Goal: Task Accomplishment & Management: Use online tool/utility

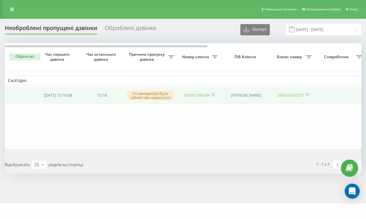
click at [194, 97] on link "380501386594" at bounding box center [197, 95] width 26 height 6
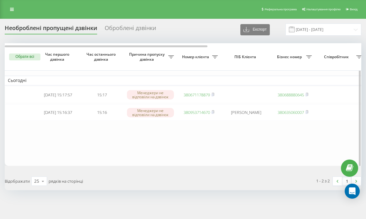
click at [187, 157] on table "Сьогодні [DATE] 15:17:57 15:17 [PERSON_NAME] не відповіли на дзвінок 3806711788…" at bounding box center [318, 104] width 627 height 123
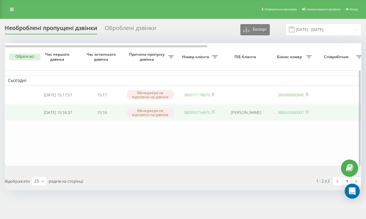
click at [195, 115] on link "380953714670" at bounding box center [197, 113] width 26 height 6
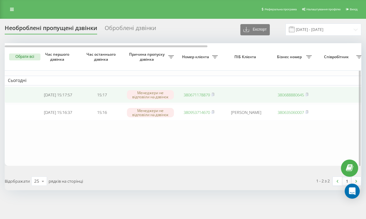
click at [196, 95] on link "380671178879" at bounding box center [197, 95] width 26 height 6
click at [239, 92] on td at bounding box center [246, 95] width 50 height 17
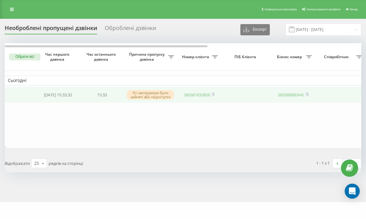
click at [192, 97] on link "380681830808" at bounding box center [197, 95] width 26 height 6
click at [240, 98] on td at bounding box center [246, 95] width 50 height 17
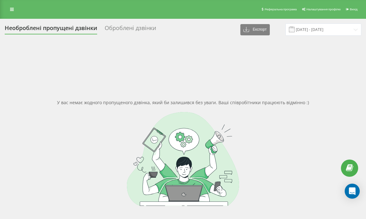
click at [219, 84] on div "У вас немає жодного пропущеного дзвінка, який би залишився без уваги. Ваші спів…" at bounding box center [183, 152] width 357 height 219
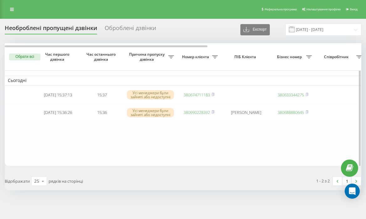
click at [179, 141] on table "Сьогодні [DATE] 15:37:13 15:37 Усі менеджери були зайняті або недоступні 380674…" at bounding box center [318, 104] width 627 height 123
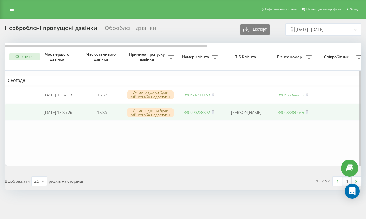
click at [201, 114] on link "380990228392" at bounding box center [197, 113] width 26 height 6
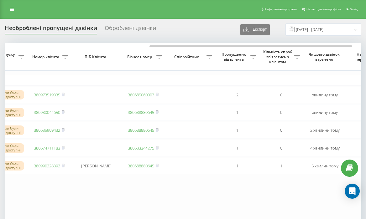
scroll to position [0, 270]
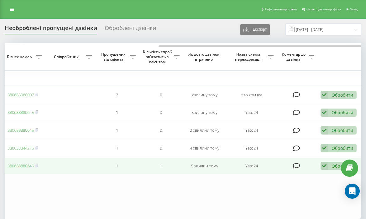
click at [329, 171] on div "Обробити Не вдалося зв'язатися Зв'язався з клієнтом за допомогою іншого каналу …" at bounding box center [339, 166] width 36 height 8
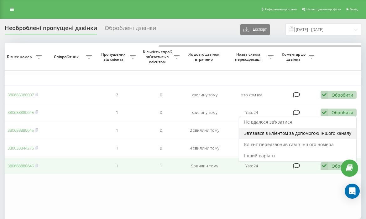
click at [296, 133] on div "Зв'язався з клієнтом за допомогою іншого каналу" at bounding box center [297, 133] width 117 height 11
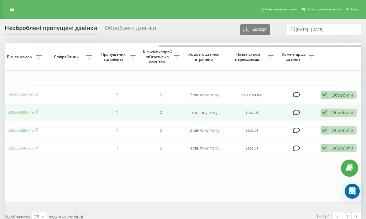
click at [340, 109] on td "Обробити Не вдалося зв'язатися Зв'язався з клієнтом за допомогою іншого каналу …" at bounding box center [340, 112] width 44 height 17
click at [340, 113] on div "Обробити" at bounding box center [343, 113] width 22 height 6
click at [308, 115] on td at bounding box center [297, 112] width 41 height 17
click at [325, 112] on icon at bounding box center [325, 113] width 8 height 8
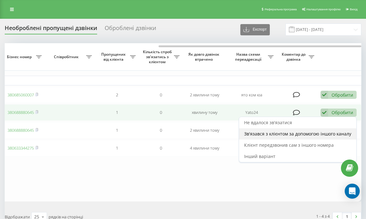
click at [319, 131] on div "Зв'язався з клієнтом за допомогою іншого каналу" at bounding box center [297, 134] width 117 height 11
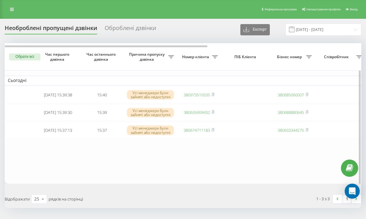
click at [304, 149] on table "Сьогодні 2025-09-19 15:39:38 15:40 Усі менеджери були зайняті або недоступні 38…" at bounding box center [318, 113] width 627 height 141
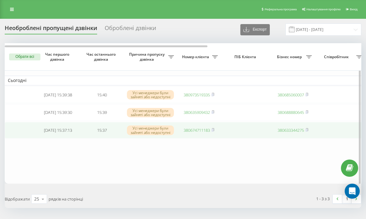
click at [198, 133] on link "380674711183" at bounding box center [197, 131] width 26 height 6
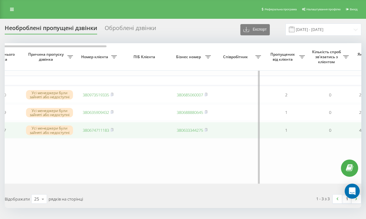
scroll to position [0, 0]
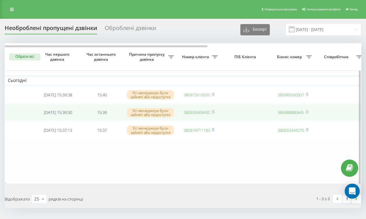
click at [201, 112] on link "380635909432" at bounding box center [197, 113] width 26 height 6
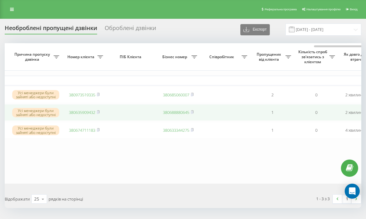
scroll to position [0, 270]
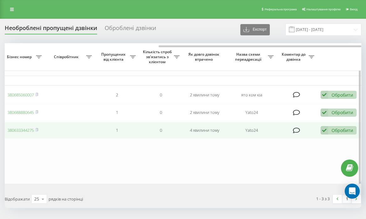
click at [332, 130] on div "Обробити" at bounding box center [343, 131] width 22 height 6
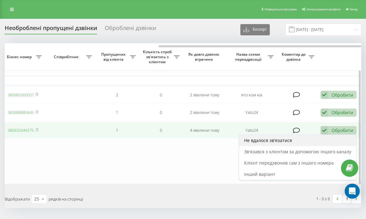
click at [302, 141] on div "Не вдалося зв'язатися" at bounding box center [297, 140] width 117 height 11
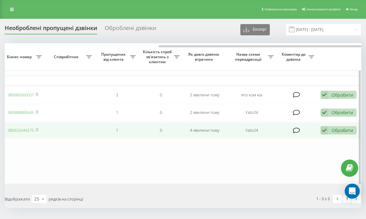
click at [326, 135] on icon at bounding box center [325, 130] width 8 height 8
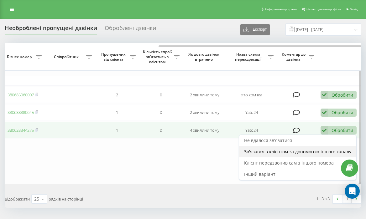
click at [301, 151] on div "Зв'язався з клієнтом за допомогою іншого каналу" at bounding box center [297, 151] width 117 height 11
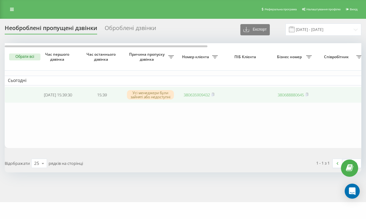
click at [193, 95] on link "380635909432" at bounding box center [197, 95] width 26 height 6
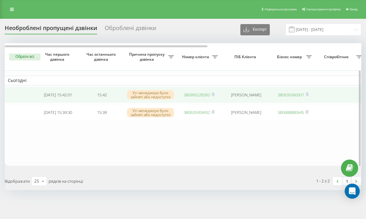
click at [200, 97] on link "380990228392" at bounding box center [197, 95] width 26 height 6
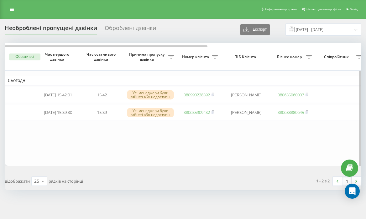
click at [252, 135] on table "Сьогодні [DATE] 15:42:01 15:42 Усі менеджери були зайняті або недоступні 380990…" at bounding box center [318, 104] width 627 height 123
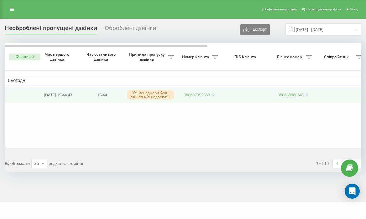
click at [188, 95] on link "380687352363" at bounding box center [197, 95] width 26 height 6
click at [201, 94] on link "380504311077" at bounding box center [197, 95] width 26 height 6
click at [198, 96] on link "380504311077" at bounding box center [197, 95] width 26 height 6
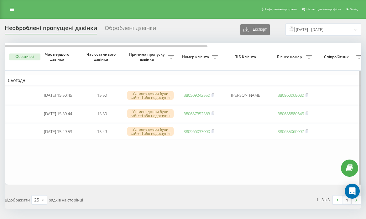
click at [202, 160] on table "Сьогодні [DATE] 15:50:45 15:50 Усі менеджери були зайняті або недоступні 380509…" at bounding box center [318, 114] width 627 height 142
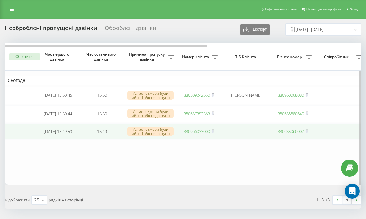
click at [202, 133] on link "380966033000" at bounding box center [197, 132] width 26 height 6
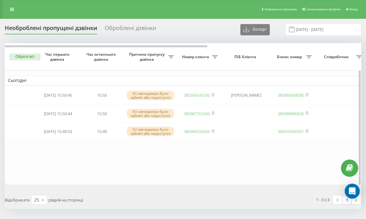
click at [204, 149] on table "Сьогодні 2025-09-19 15:50:45 15:50 Усі менеджери були зайняті або недоступні 38…" at bounding box center [318, 114] width 627 height 142
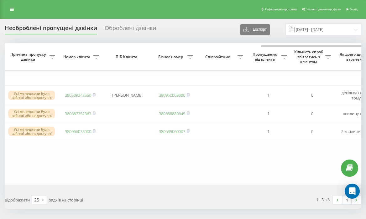
scroll to position [0, 270]
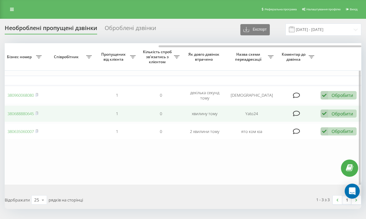
click at [337, 113] on div "Обробити" at bounding box center [343, 114] width 22 height 6
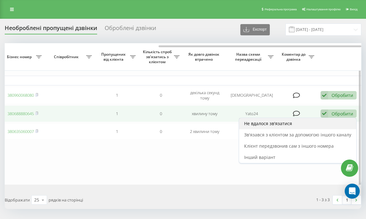
click at [296, 122] on div "Не вдалося зв'язатися" at bounding box center [297, 123] width 117 height 11
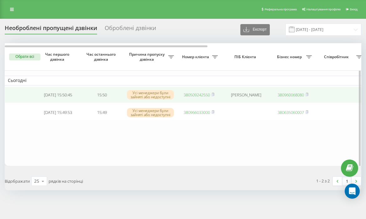
click at [202, 96] on link "380509242550" at bounding box center [197, 95] width 26 height 6
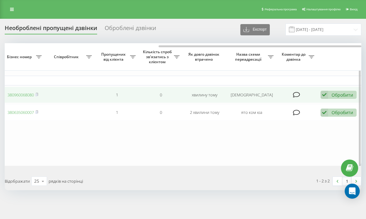
click at [340, 92] on div "Обробити Не вдалося зв'язатися Зв'язався з клієнтом за допомогою іншого каналу …" at bounding box center [339, 95] width 36 height 8
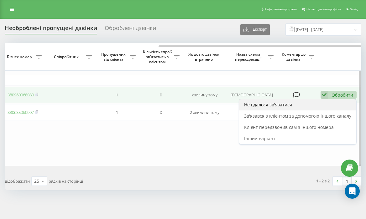
click at [324, 109] on div "Не вдалося зв'язатися" at bounding box center [297, 104] width 117 height 11
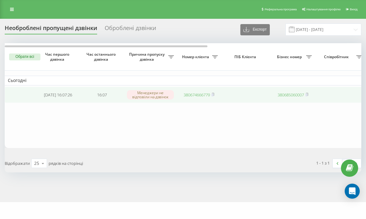
click at [198, 96] on link "380674666779" at bounding box center [197, 95] width 26 height 6
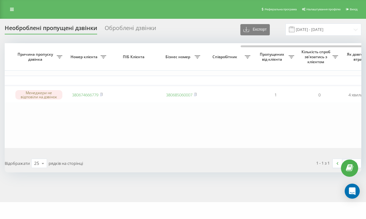
scroll to position [0, 270]
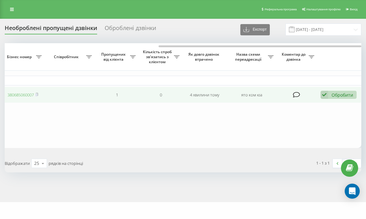
click at [335, 100] on td "Обробити Не вдалося зв'язатися Зв'язався з клієнтом за допомогою іншого каналу …" at bounding box center [340, 95] width 44 height 17
click at [331, 94] on div "Обробити Не вдалося зв'язатися Зв'язався з клієнтом за допомогою іншого каналу …" at bounding box center [339, 95] width 36 height 8
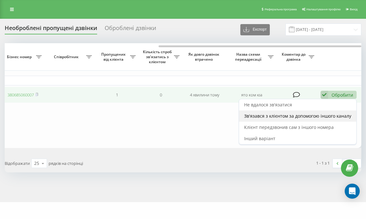
click at [315, 116] on span "Зв'язався з клієнтом за допомогою іншого каналу" at bounding box center [297, 116] width 107 height 6
